Goal: Navigation & Orientation: Understand site structure

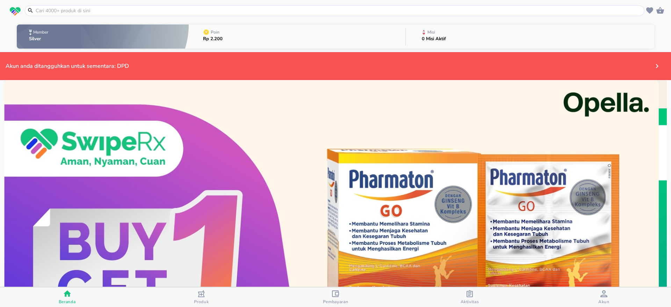
click at [333, 294] on icon "button" at bounding box center [335, 293] width 7 height 7
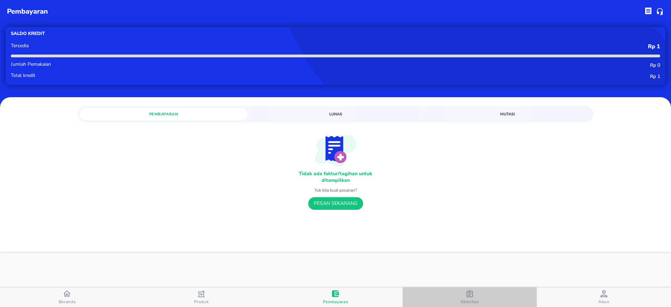
click at [485, 301] on span "Aktivitas" at bounding box center [470, 297] width 130 height 14
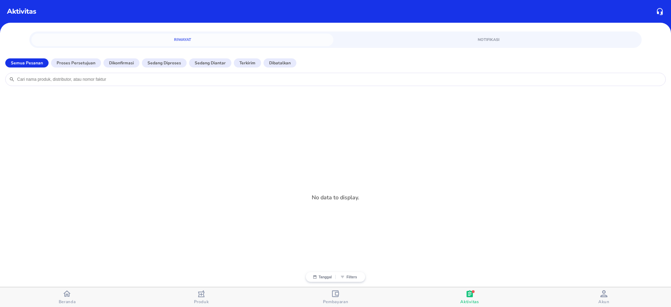
click at [338, 295] on icon "button" at bounding box center [335, 293] width 7 height 7
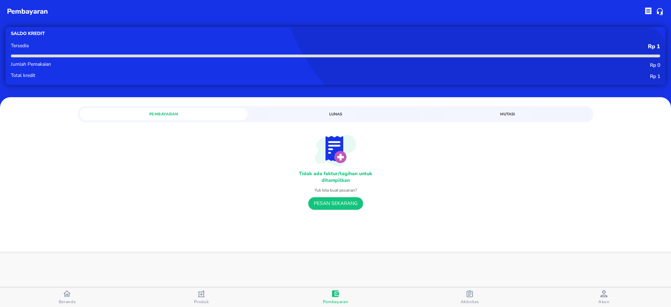
drag, startPoint x: 603, startPoint y: 297, endPoint x: 590, endPoint y: 299, distance: 13.0
click at [602, 297] on div "button" at bounding box center [604, 294] width 7 height 9
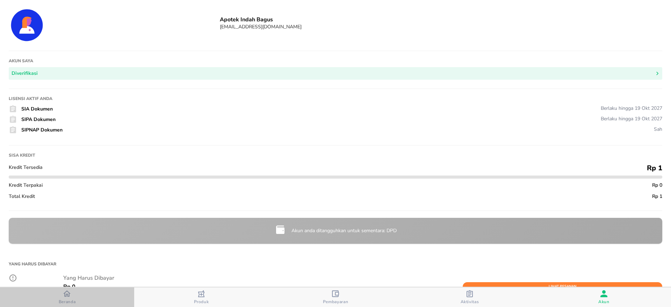
click at [77, 292] on span "Beranda" at bounding box center [67, 297] width 130 height 15
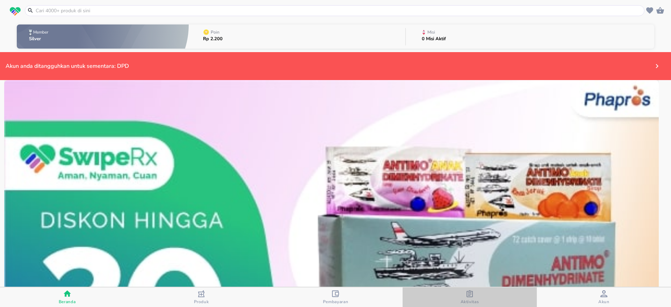
drag, startPoint x: 470, startPoint y: 296, endPoint x: 426, endPoint y: 288, distance: 44.5
click at [470, 296] on icon "button" at bounding box center [470, 293] width 7 height 7
